Goal: Task Accomplishment & Management: Complete application form

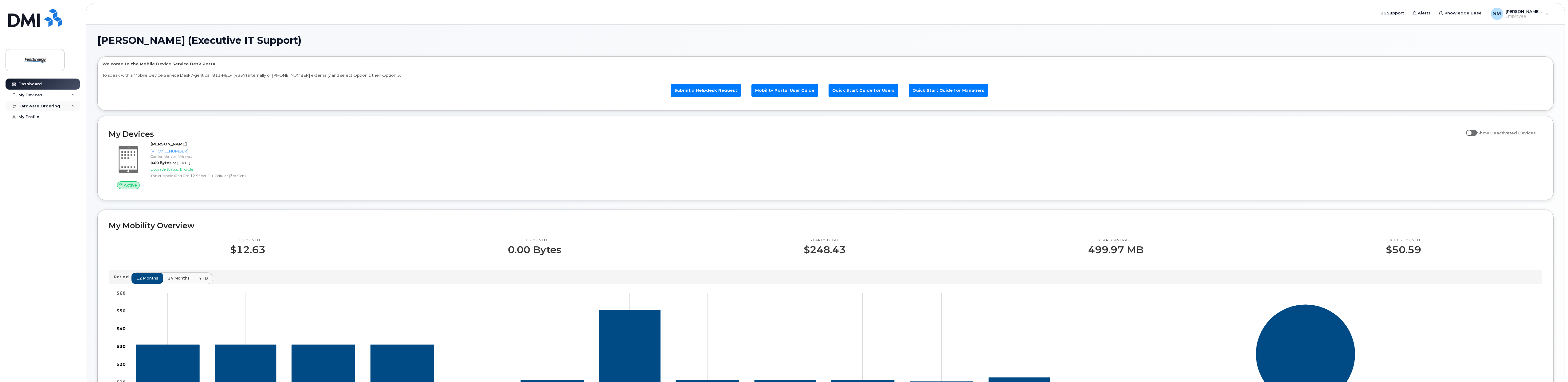
click at [59, 103] on div "Hardware Ordering" at bounding box center [43, 106] width 74 height 11
click at [36, 128] on div "New Order" at bounding box center [33, 128] width 23 height 5
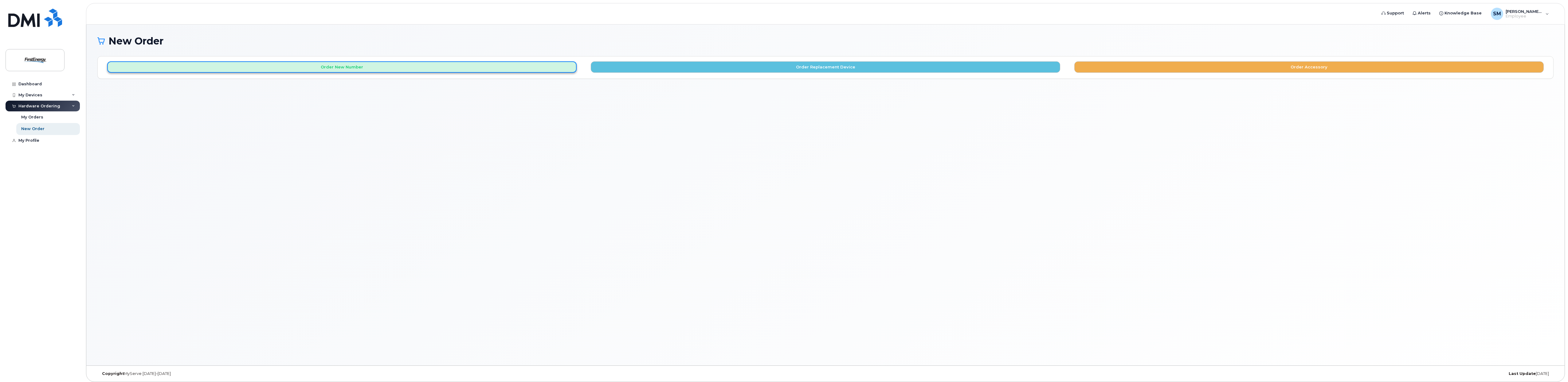
click at [325, 68] on button "Order New Number" at bounding box center [341, 67] width 469 height 12
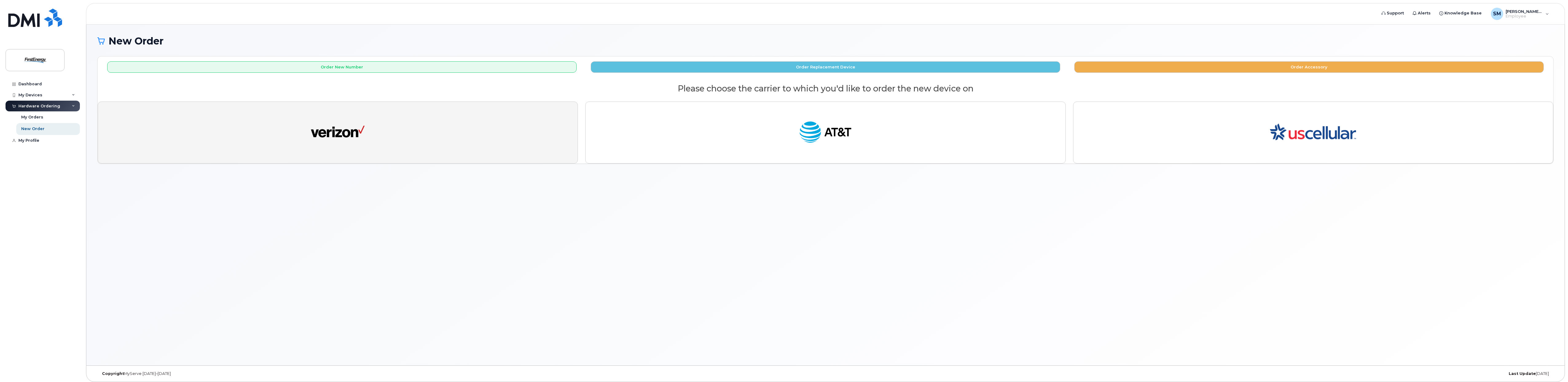
click at [432, 138] on button "button" at bounding box center [337, 133] width 480 height 62
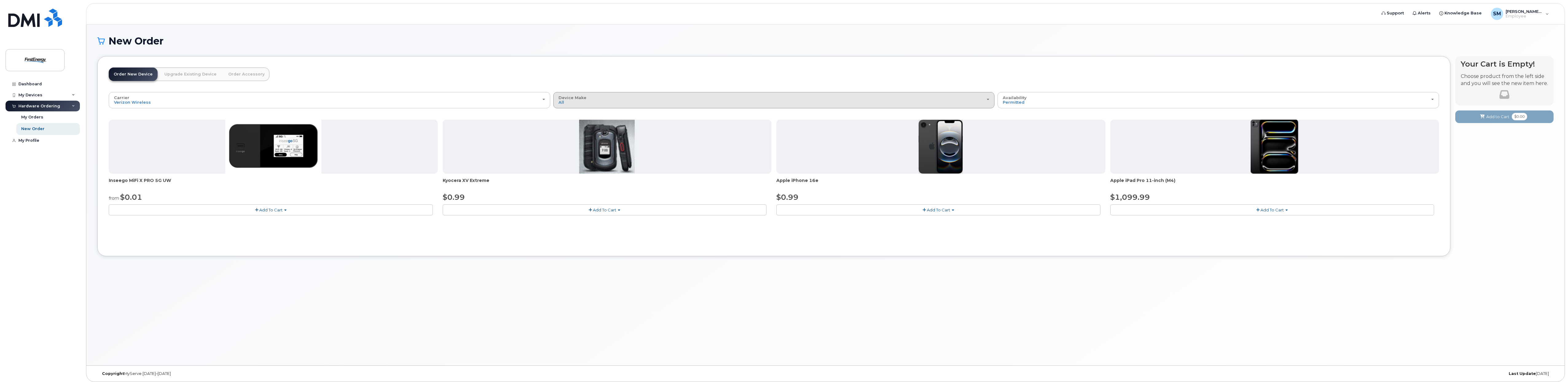
click at [710, 102] on div "Device Make All Cell Phone iPhone Modem Tablet" at bounding box center [774, 100] width 431 height 10
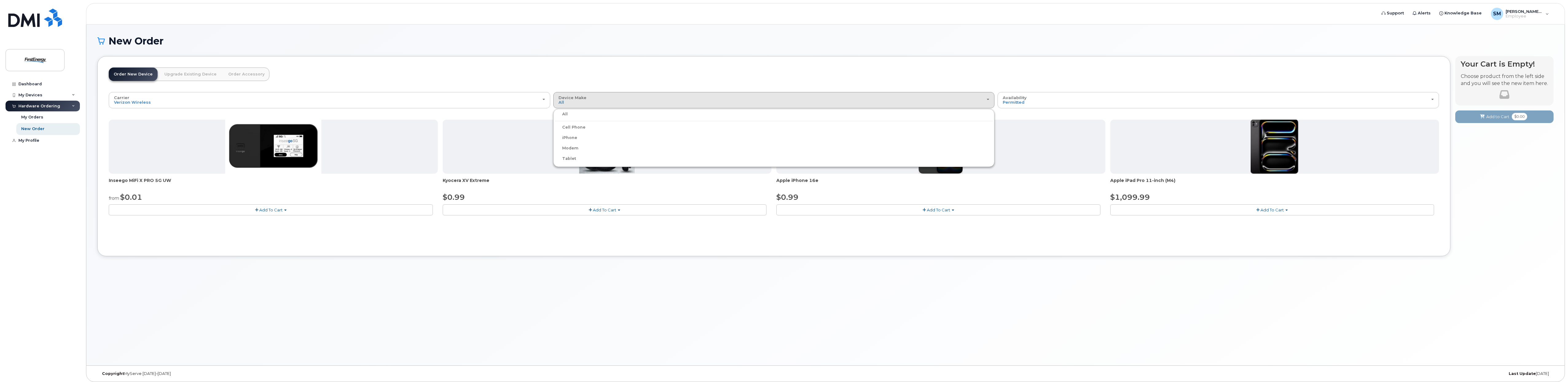
click at [581, 136] on div "iPhone" at bounding box center [774, 138] width 438 height 7
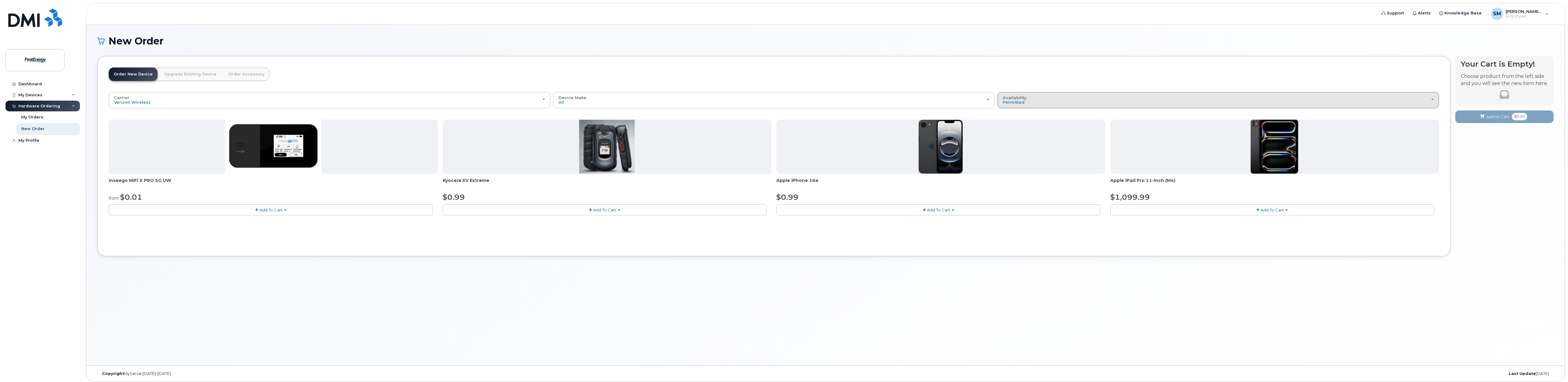
drag, startPoint x: 1039, startPoint y: 94, endPoint x: 1041, endPoint y: 91, distance: 3.6
click at [1041, 92] on button "Availability Permitted All" at bounding box center [1218, 100] width 441 height 16
click at [1018, 122] on div "All" at bounding box center [1218, 125] width 438 height 7
click at [1024, 102] on div "Availability Permitted All" at bounding box center [1218, 100] width 431 height 10
click at [1007, 121] on label "All" at bounding box center [1005, 125] width 13 height 7
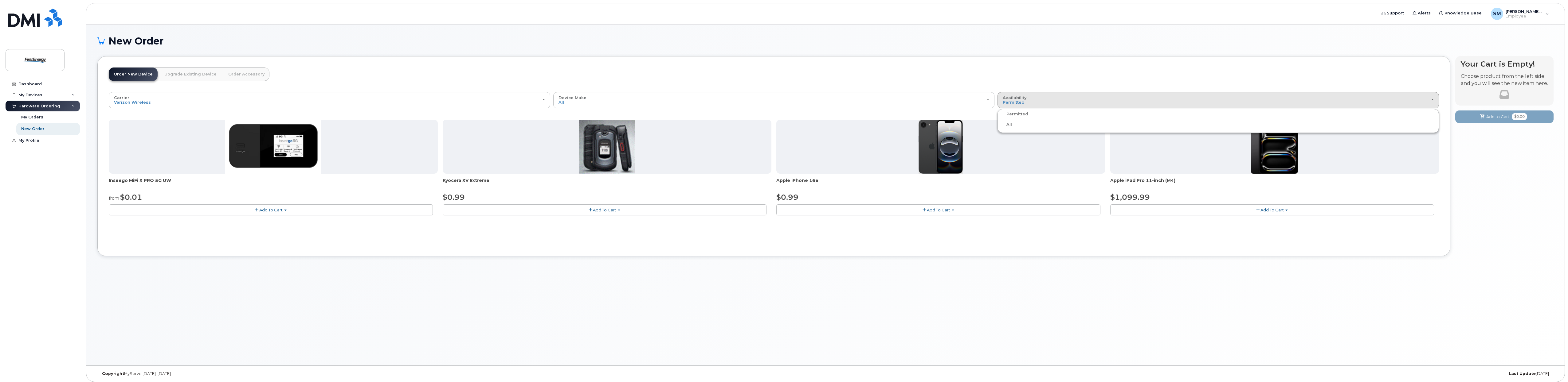
click at [0, 0] on input "All" at bounding box center [0, 0] width 0 height 0
